Goal: Navigation & Orientation: Find specific page/section

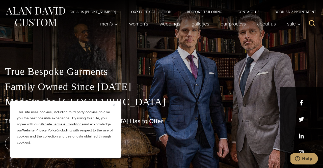
click at [268, 24] on link "About Us" at bounding box center [266, 24] width 30 height 10
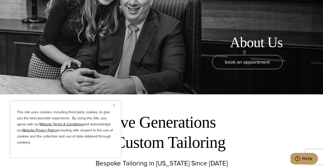
scroll to position [197, 0]
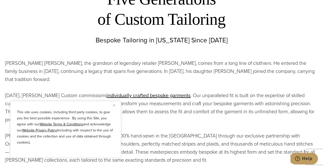
click at [113, 106] on img "Close" at bounding box center [114, 105] width 2 height 2
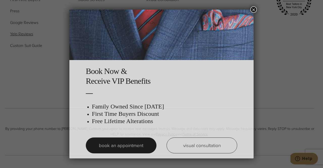
scroll to position [0, 0]
